Goal: Task Accomplishment & Management: Use online tool/utility

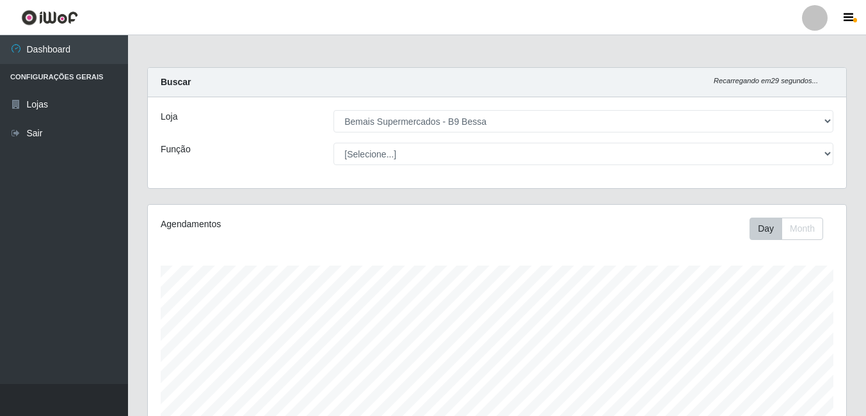
select select "410"
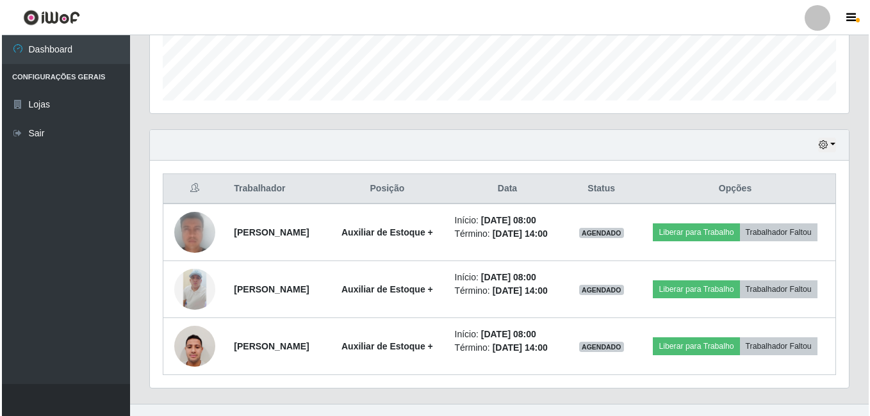
scroll to position [377, 0]
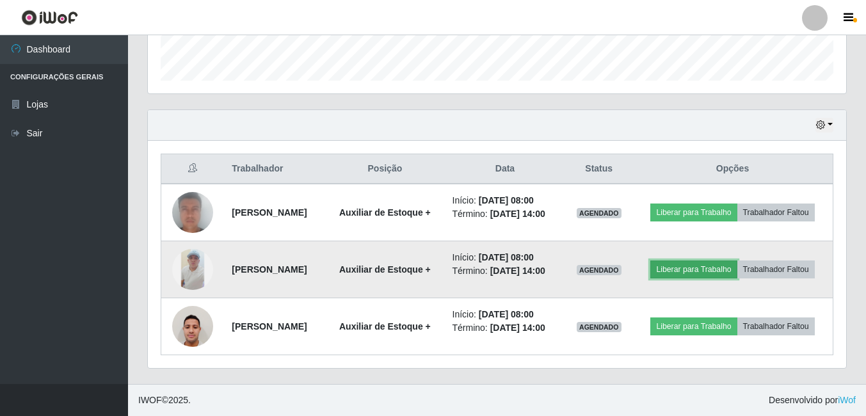
click at [695, 275] on button "Liberar para Trabalho" at bounding box center [694, 270] width 86 height 18
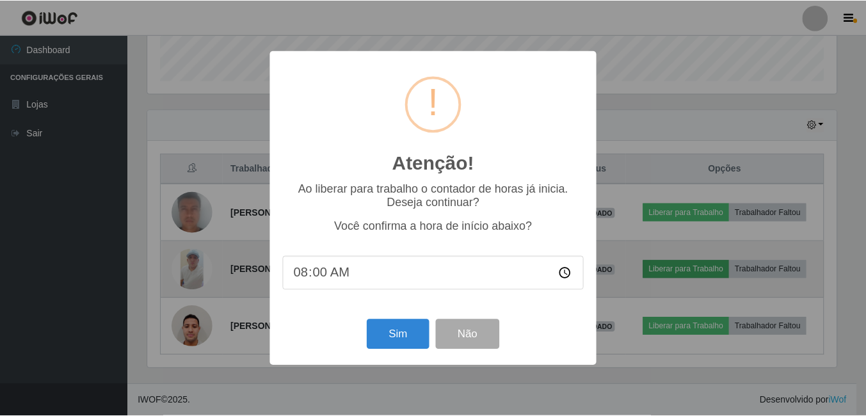
scroll to position [266, 692]
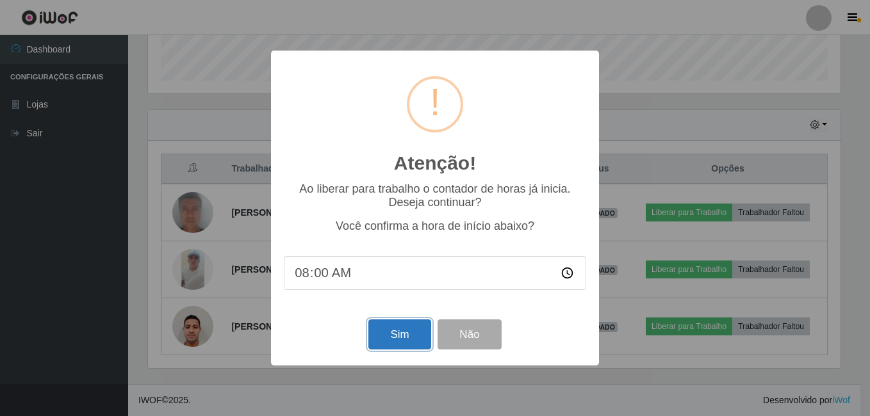
click at [391, 335] on button "Sim" at bounding box center [399, 335] width 62 height 30
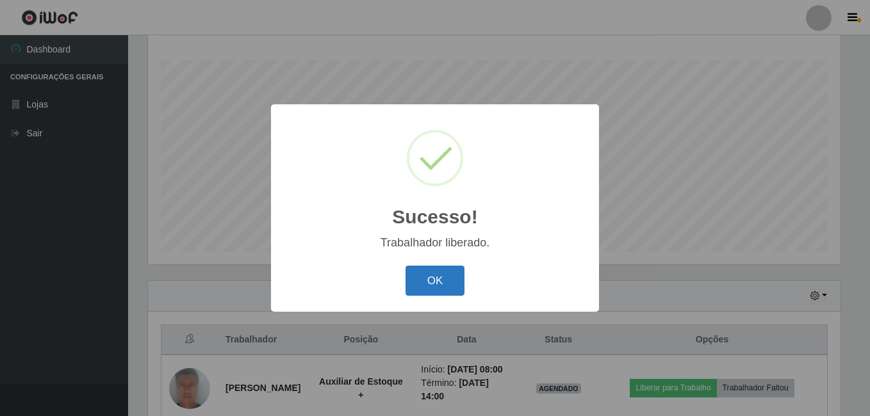
click at [455, 274] on button "OK" at bounding box center [435, 281] width 60 height 30
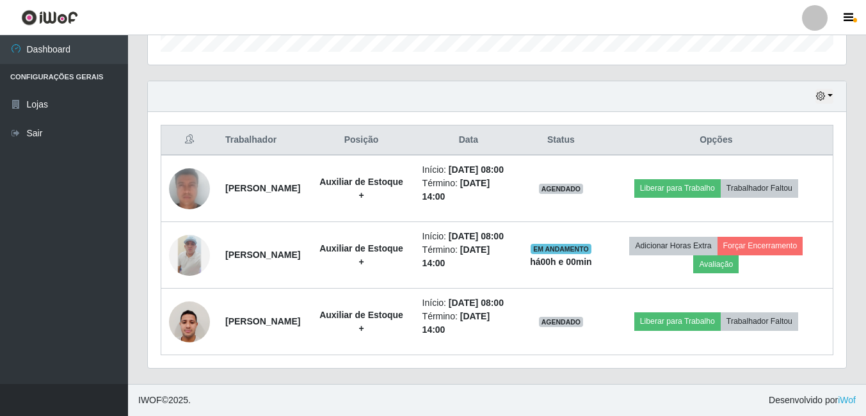
scroll to position [446, 0]
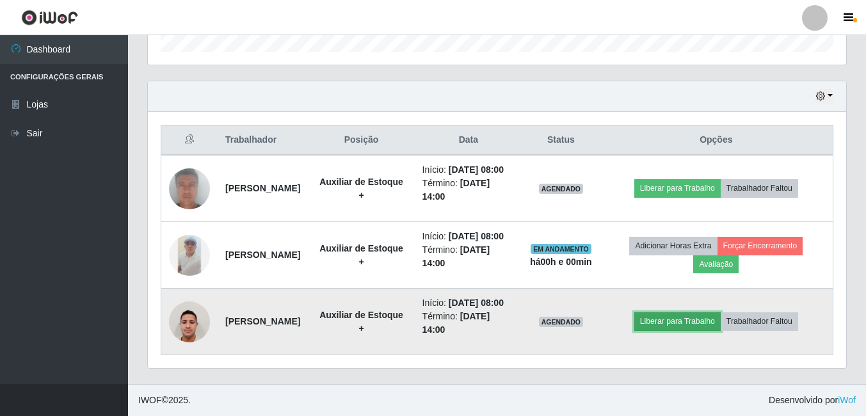
click at [681, 320] on button "Liberar para Trabalho" at bounding box center [678, 322] width 86 height 18
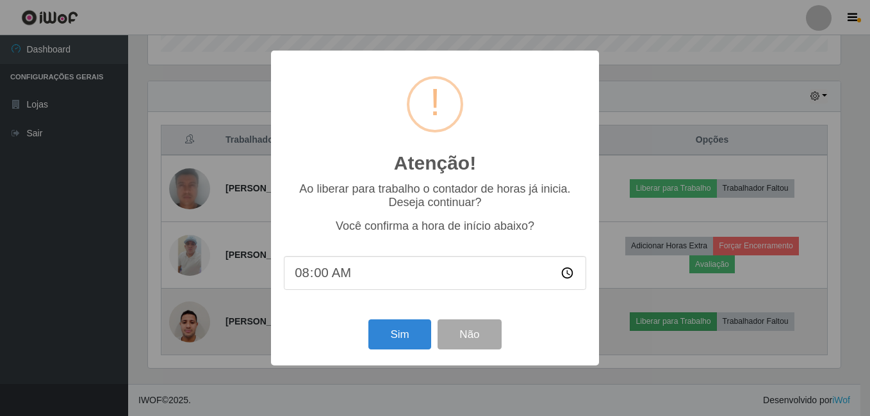
scroll to position [266, 692]
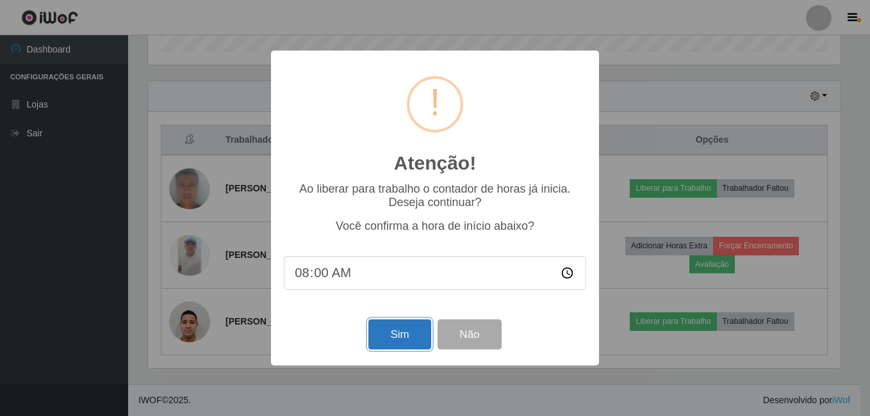
click at [402, 332] on button "Sim" at bounding box center [399, 335] width 62 height 30
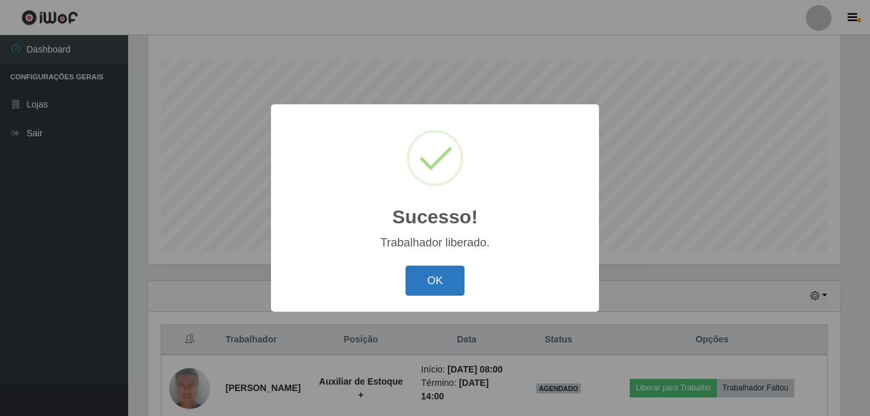
click at [430, 286] on button "OK" at bounding box center [435, 281] width 60 height 30
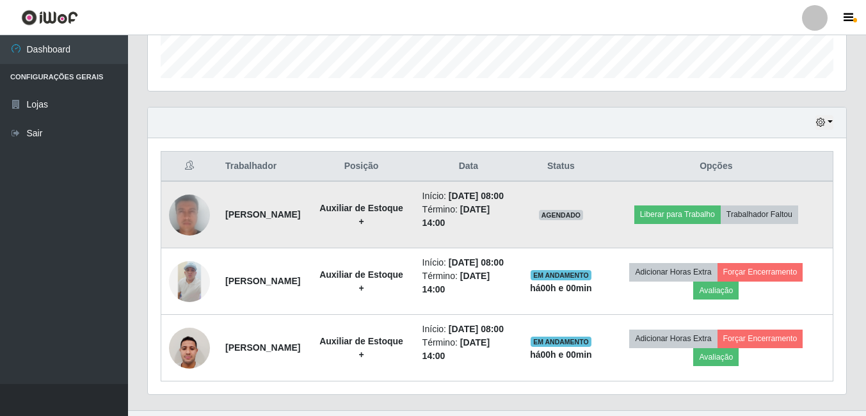
scroll to position [398, 0]
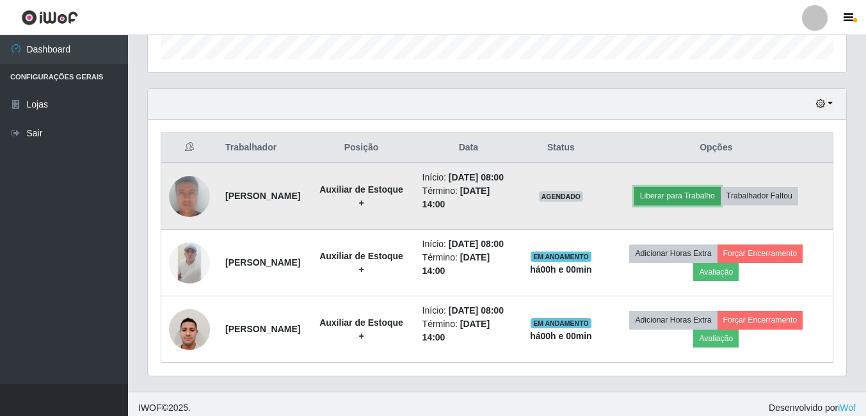
click at [701, 205] on button "Liberar para Trabalho" at bounding box center [678, 196] width 86 height 18
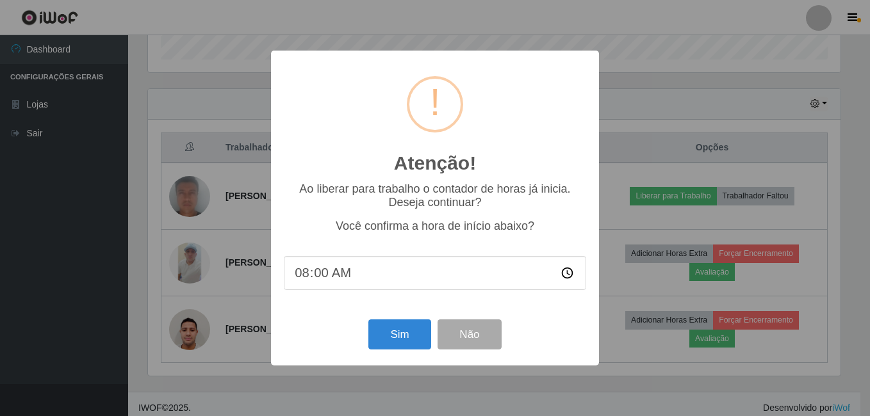
click at [388, 320] on div "Sim Não" at bounding box center [435, 334] width 302 height 37
click at [394, 331] on button "Sim" at bounding box center [399, 335] width 62 height 30
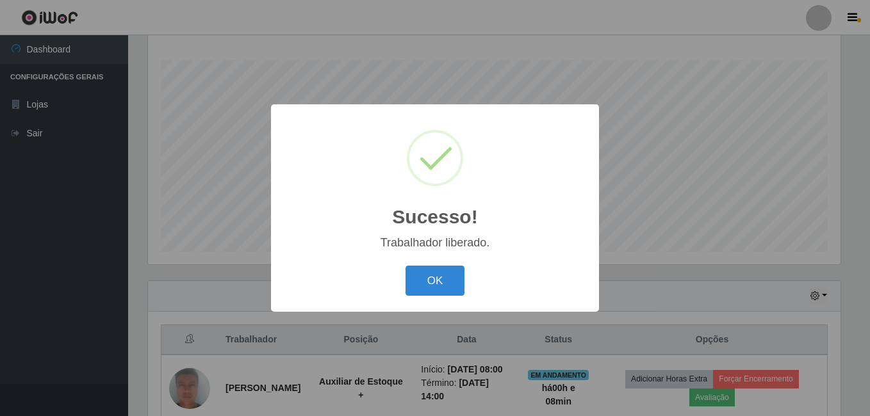
click at [405, 266] on button "OK" at bounding box center [435, 281] width 60 height 30
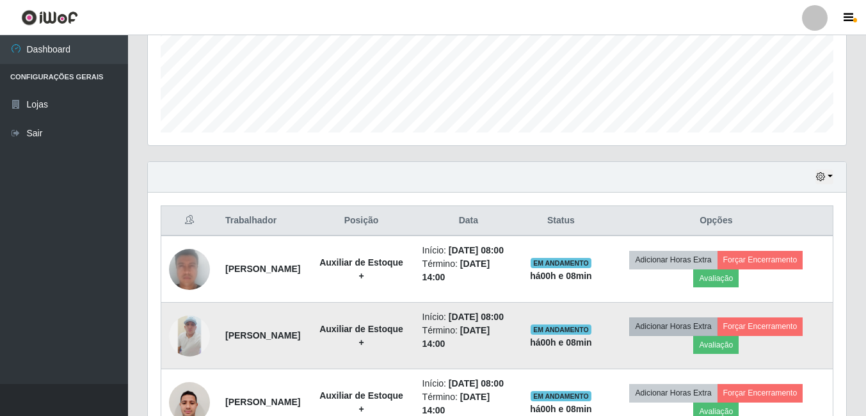
scroll to position [446, 0]
